Goal: Task Accomplishment & Management: Complete application form

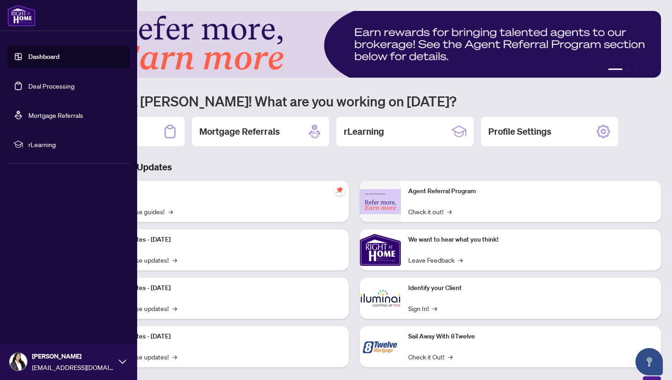
click at [43, 85] on link "Deal Processing" at bounding box center [51, 86] width 46 height 8
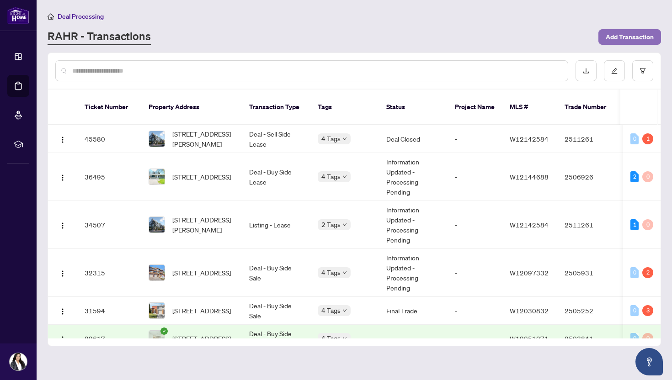
click at [624, 37] on span "Add Transaction" at bounding box center [630, 37] width 48 height 15
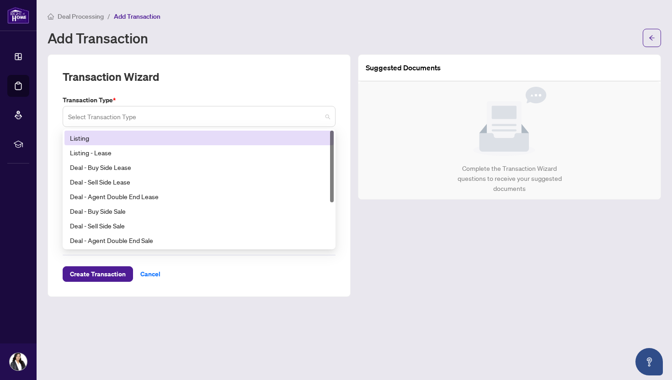
click at [323, 115] on span at bounding box center [199, 116] width 262 height 17
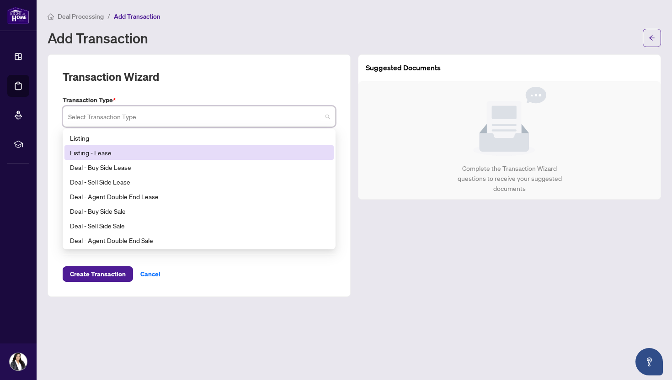
click at [150, 151] on div "Listing - Lease" at bounding box center [199, 153] width 258 height 10
